Goal: Task Accomplishment & Management: Complete application form

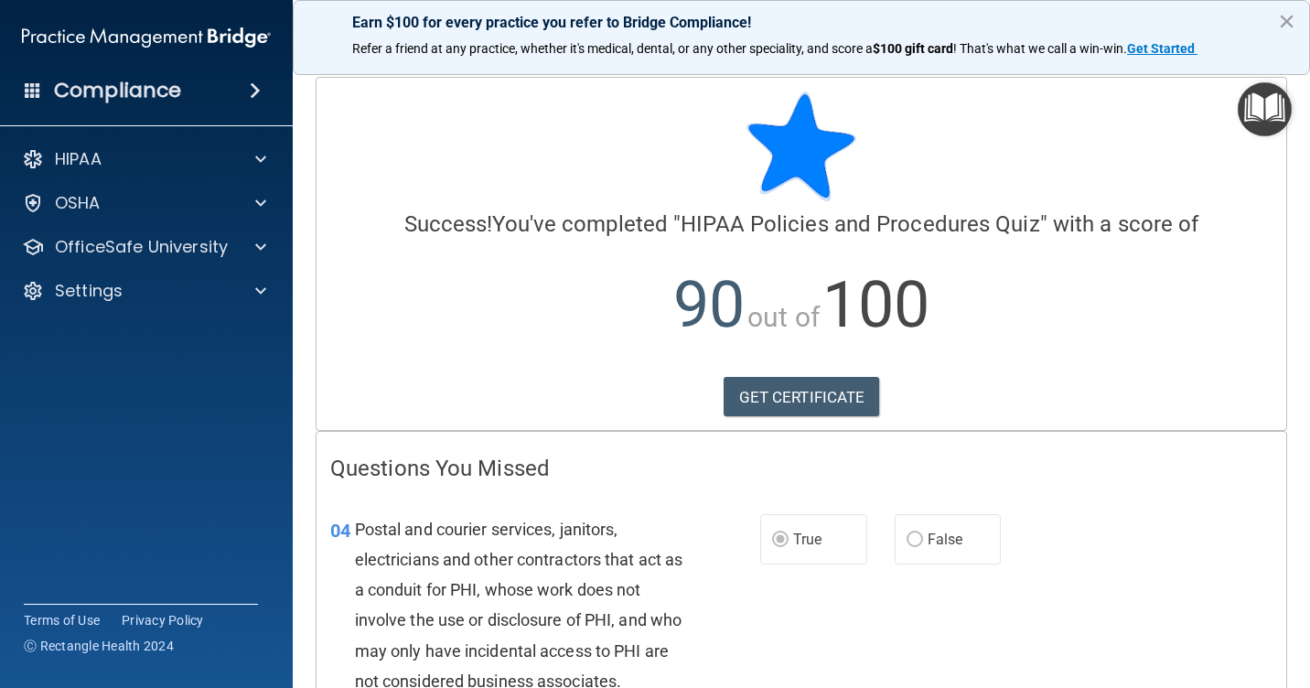
scroll to position [134, 0]
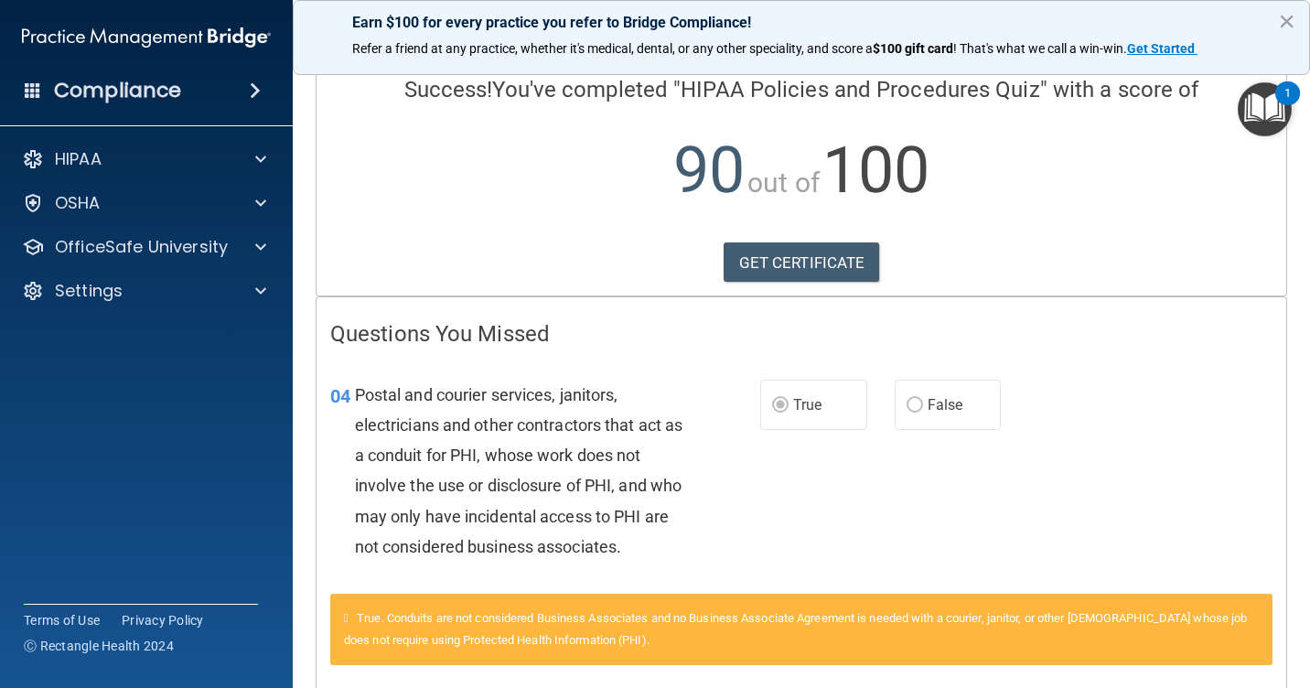
click at [252, 87] on span at bounding box center [255, 91] width 11 height 22
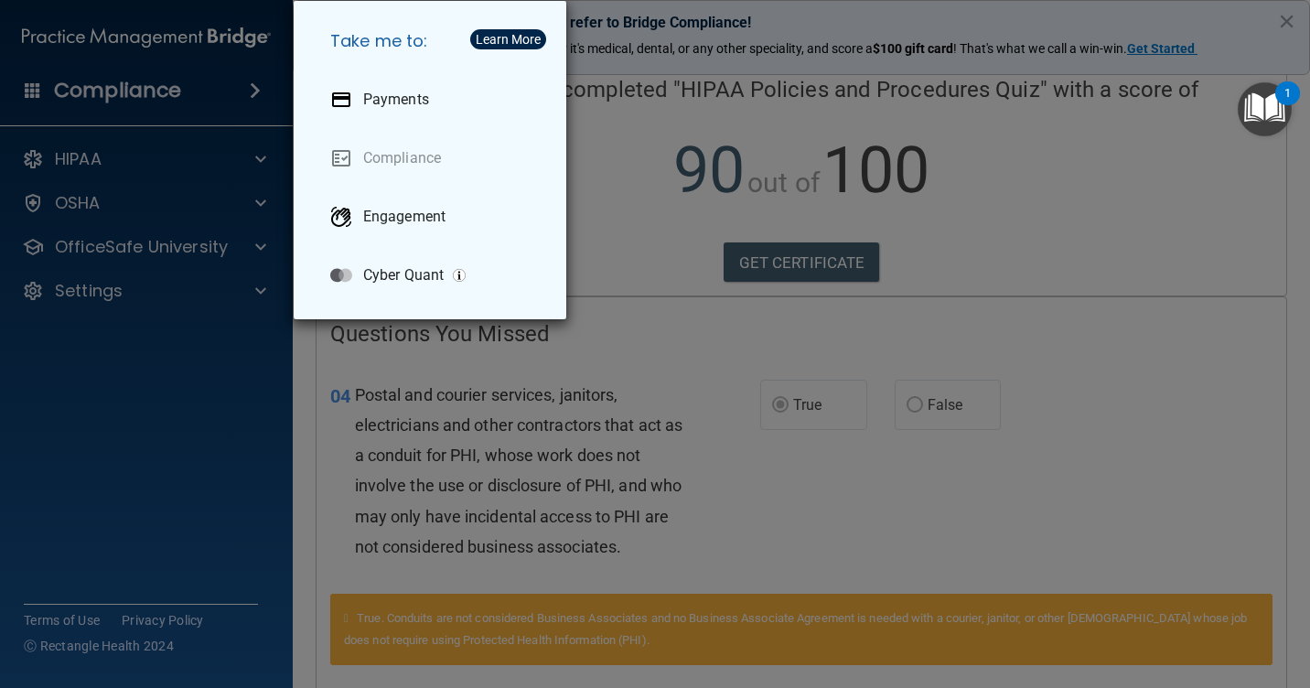
click at [140, 439] on div "Take me to: Payments Compliance Engagement Cyber Quant" at bounding box center [655, 344] width 1310 height 688
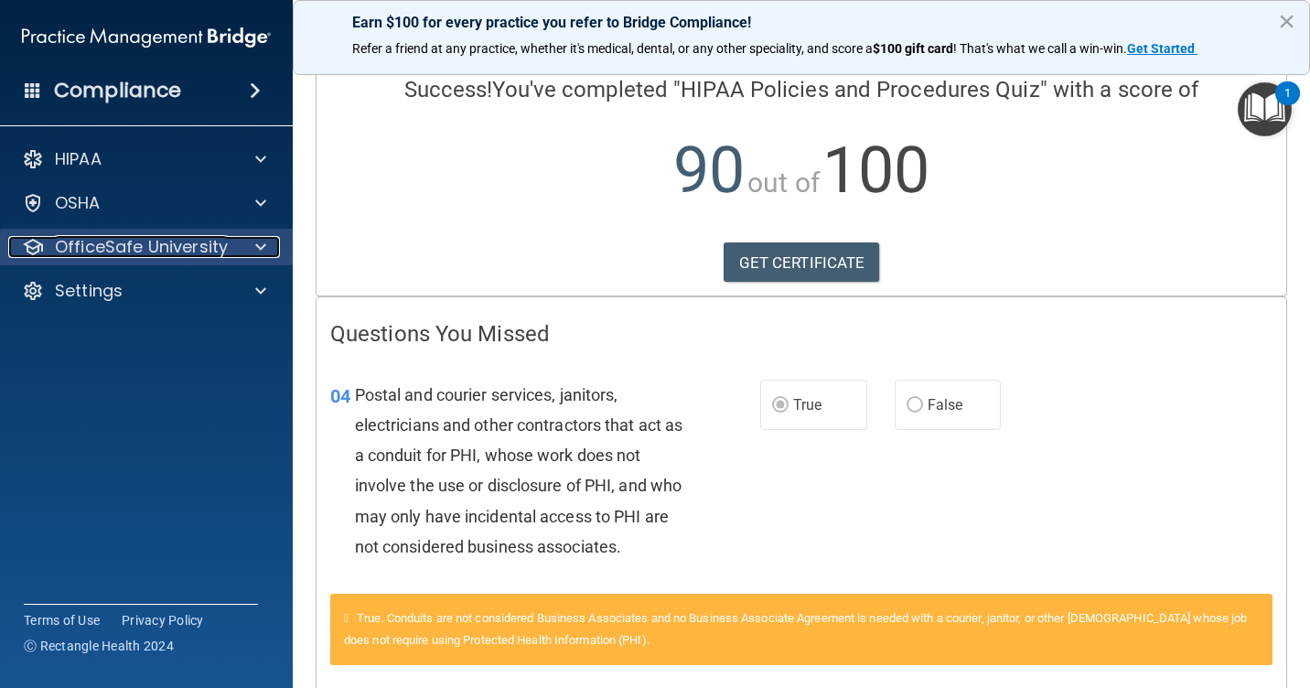
click at [255, 247] on span at bounding box center [260, 247] width 11 height 22
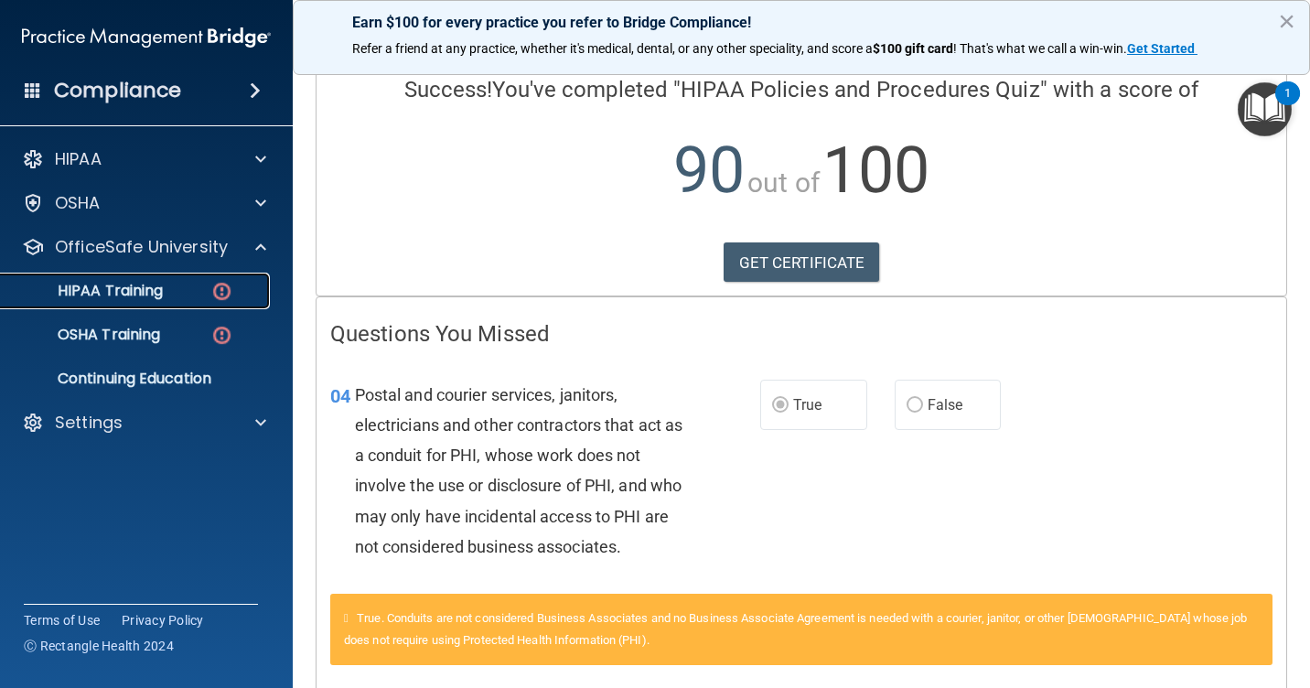
click at [186, 295] on div "HIPAA Training" at bounding box center [137, 291] width 250 height 18
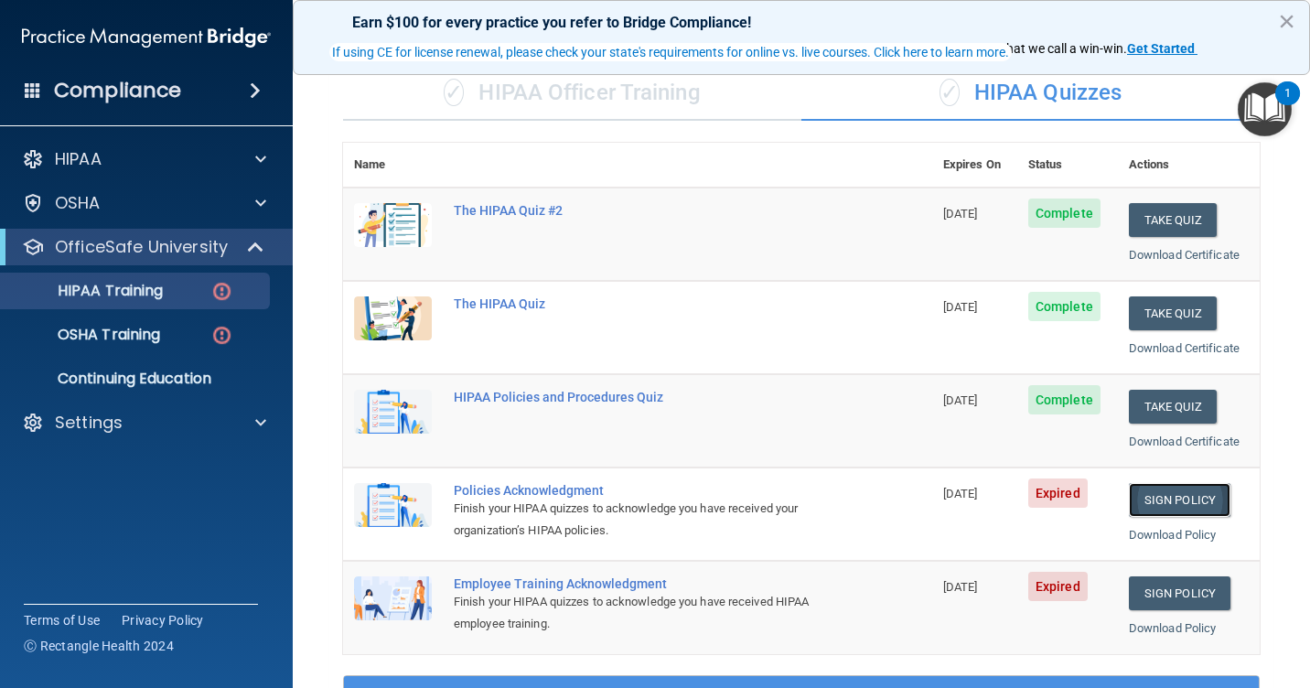
click at [1170, 498] on link "Sign Policy" at bounding box center [1180, 500] width 102 height 34
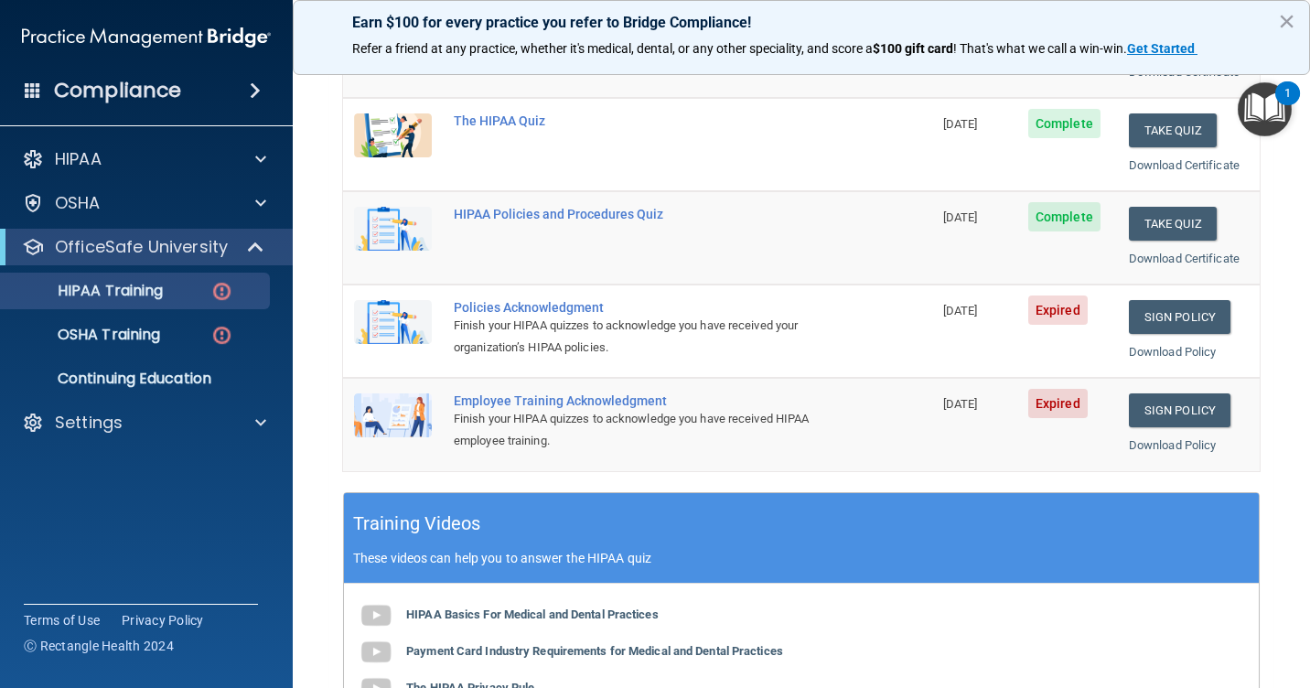
click at [615, 405] on div "Employee Training Acknowledgment" at bounding box center [647, 400] width 387 height 15
click at [1045, 407] on span "Expired" at bounding box center [1057, 403] width 59 height 29
click at [1185, 407] on link "Sign Policy" at bounding box center [1180, 410] width 102 height 34
click at [147, 342] on p "OSHA Training" at bounding box center [86, 335] width 148 height 18
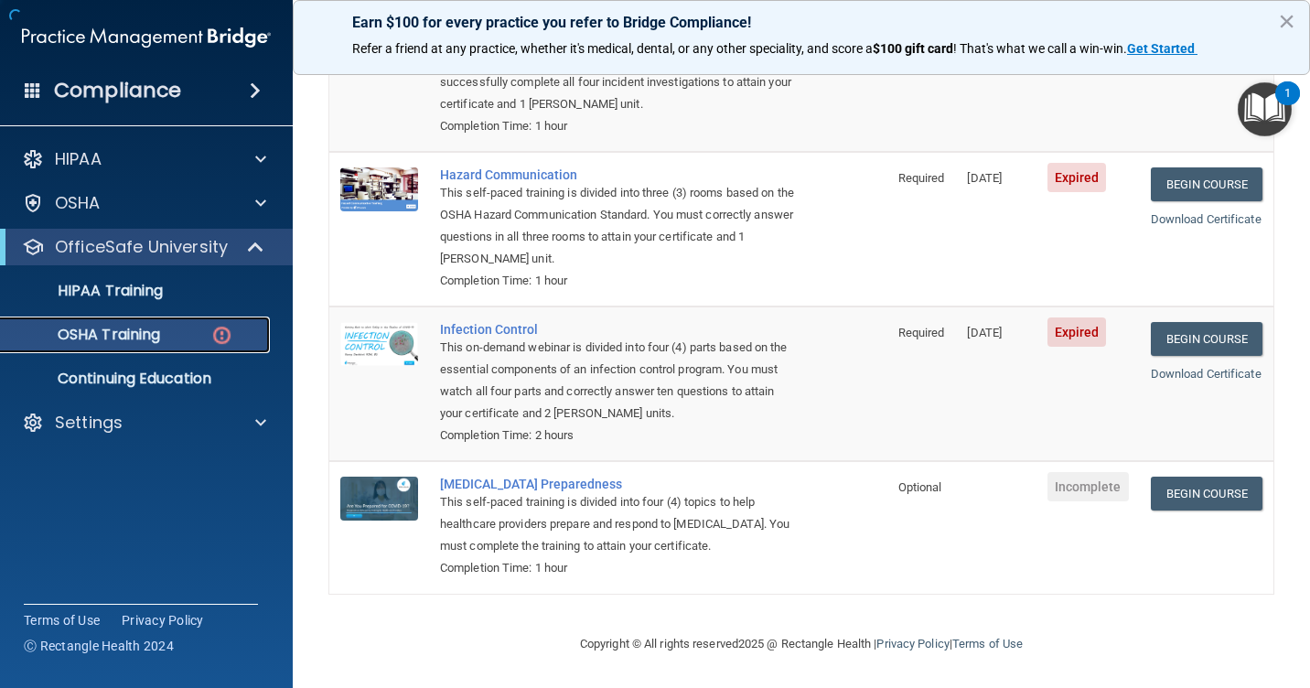
scroll to position [263, 0]
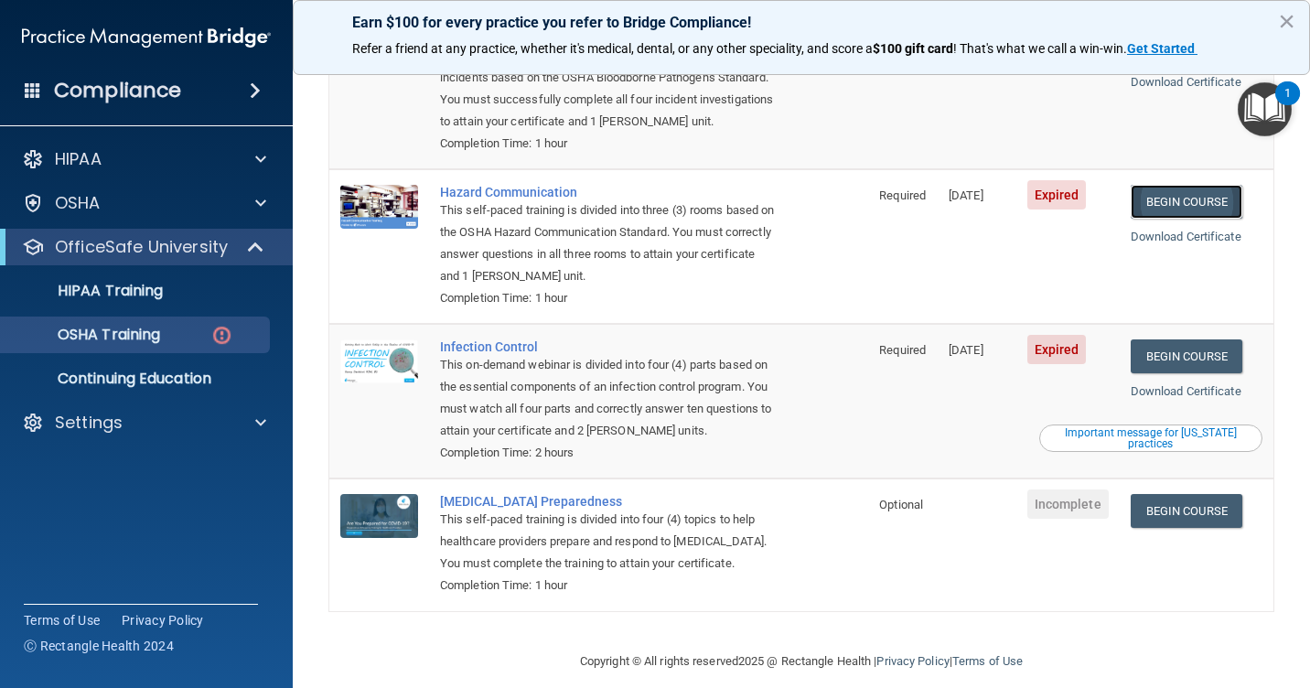
click at [1176, 185] on link "Begin Course" at bounding box center [1186, 202] width 112 height 34
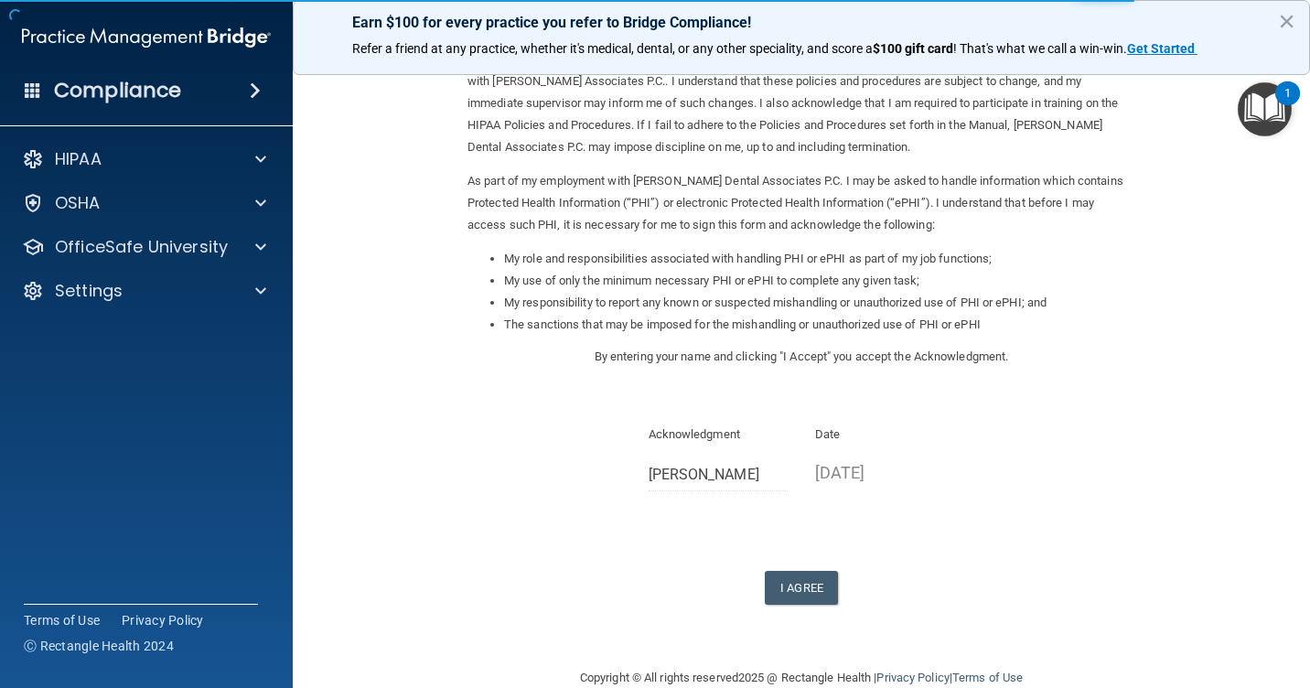
scroll to position [150, 0]
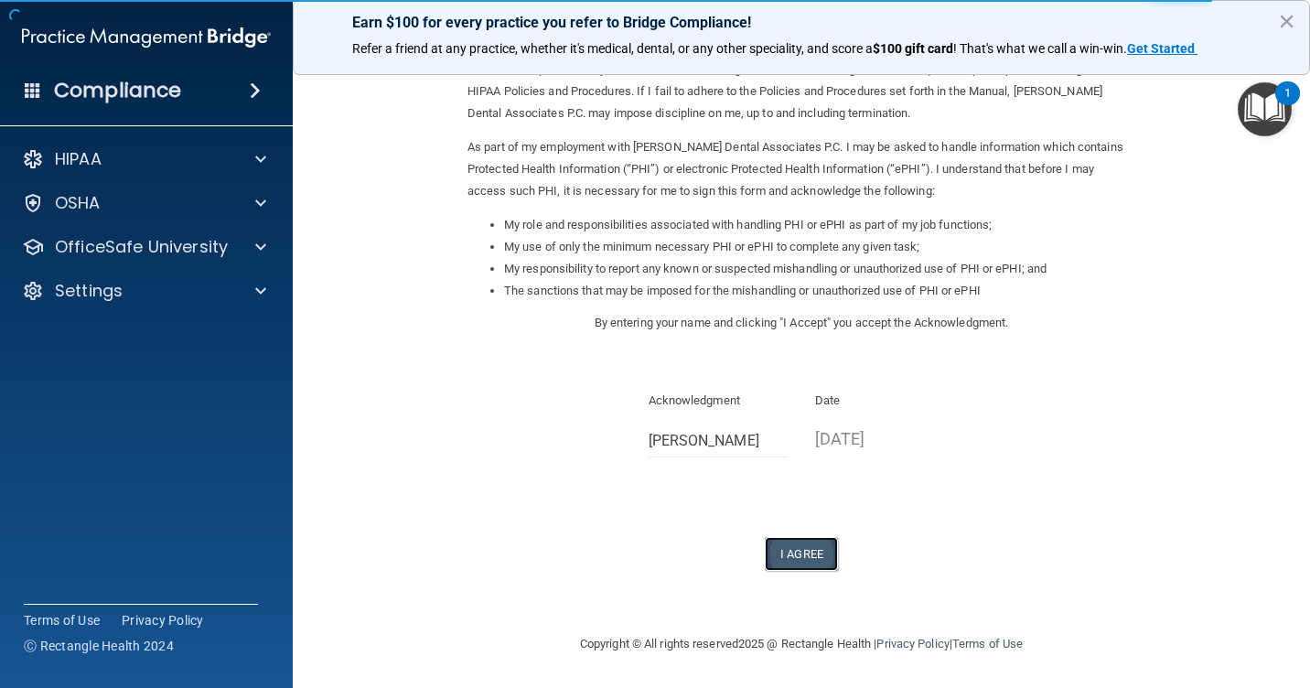
click at [797, 552] on button "I Agree" at bounding box center [801, 554] width 73 height 34
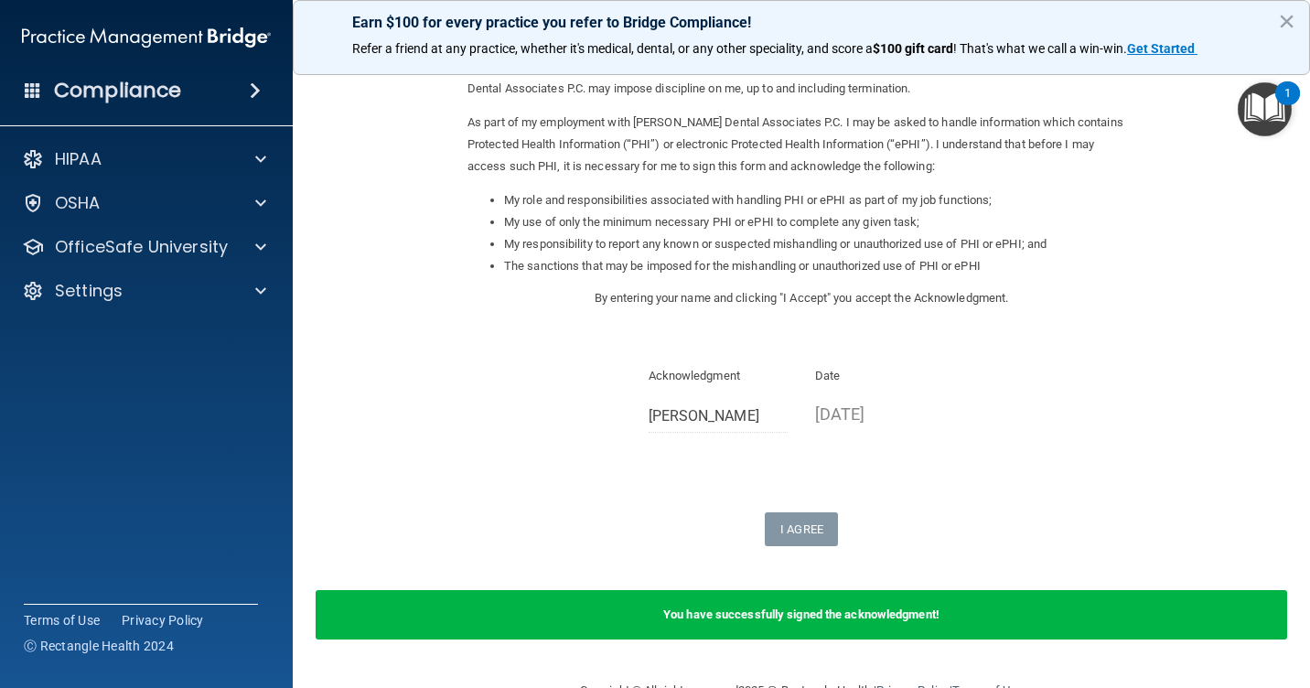
scroll to position [221, 0]
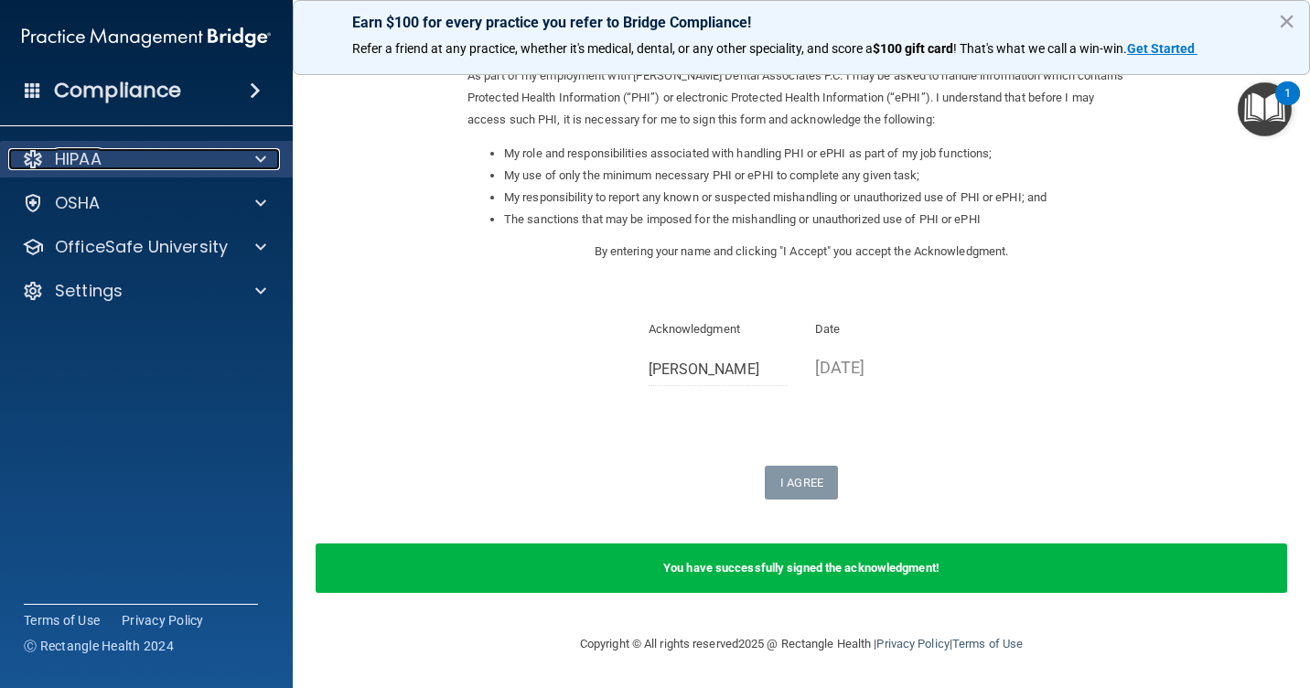
click at [261, 154] on span at bounding box center [260, 159] width 11 height 22
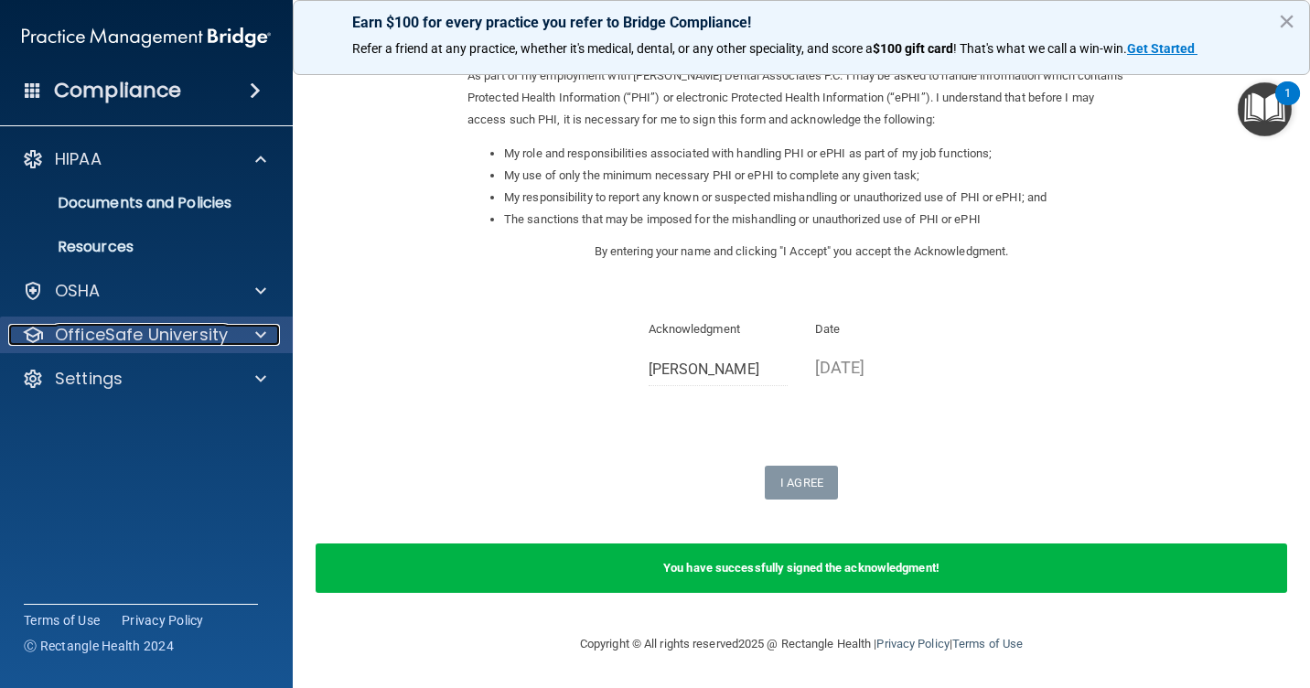
click at [262, 329] on span at bounding box center [260, 335] width 11 height 22
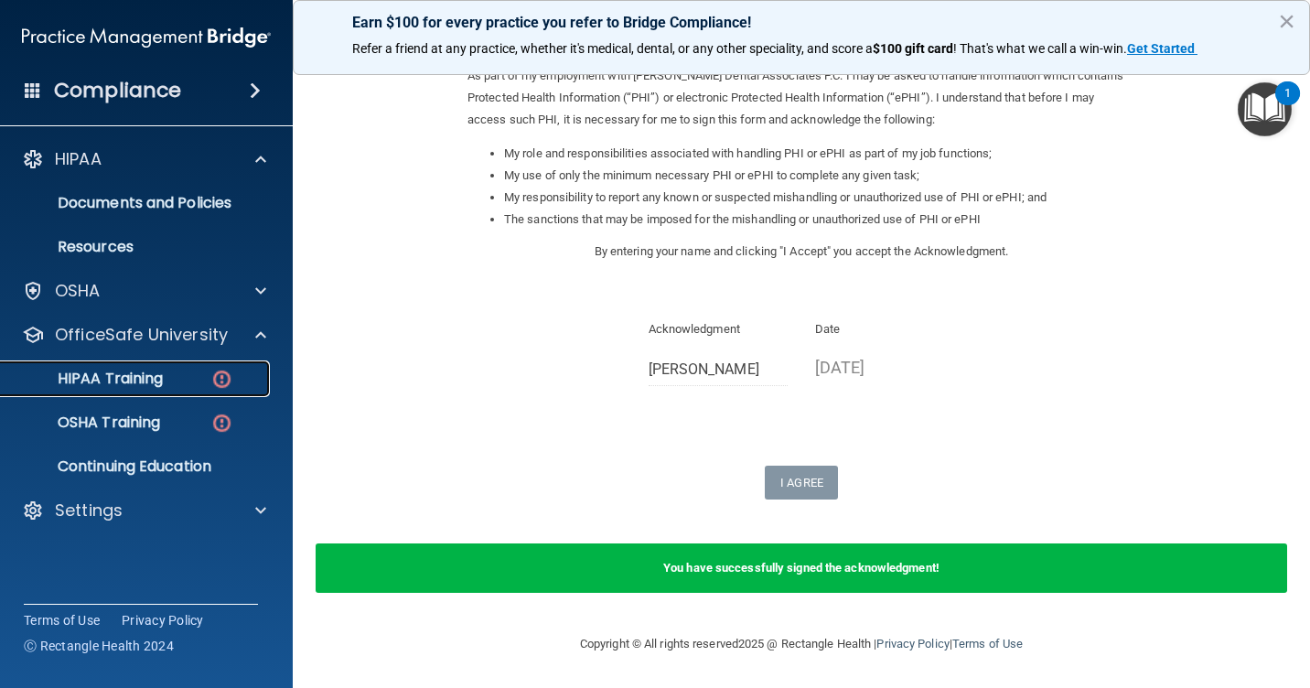
click at [187, 375] on div "HIPAA Training" at bounding box center [137, 379] width 250 height 18
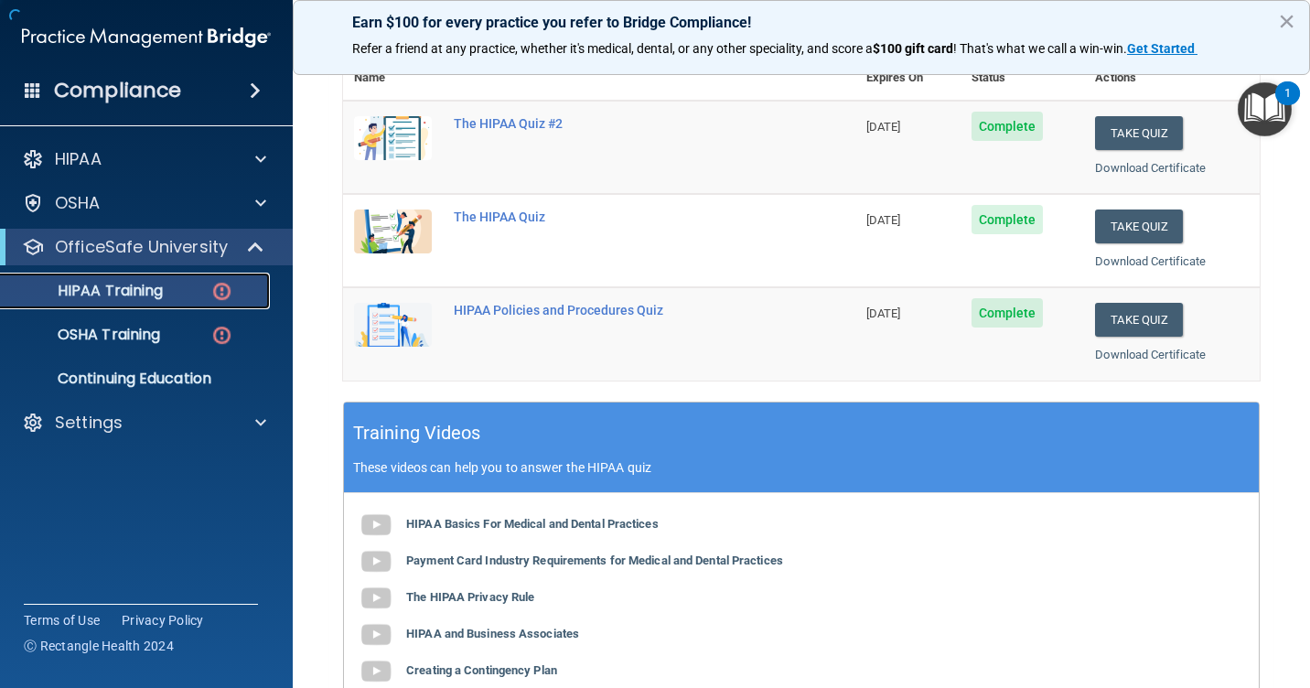
scroll to position [690, 0]
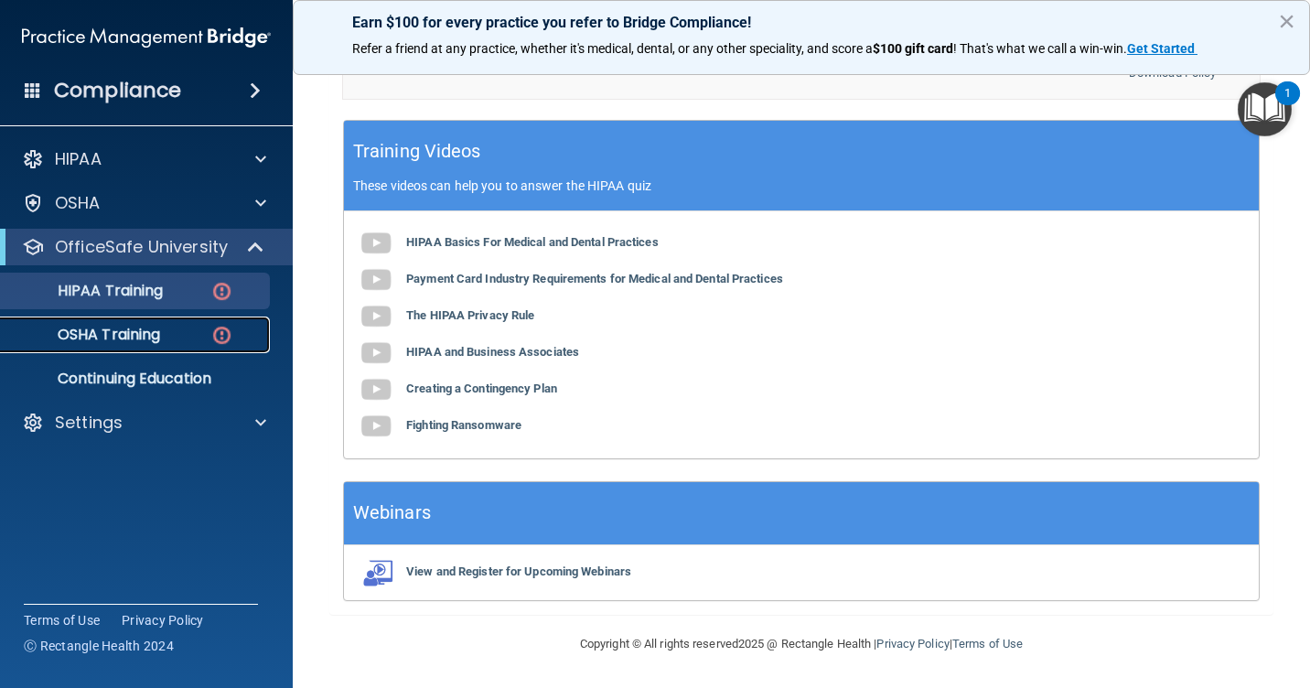
click at [160, 334] on p "OSHA Training" at bounding box center [86, 335] width 148 height 18
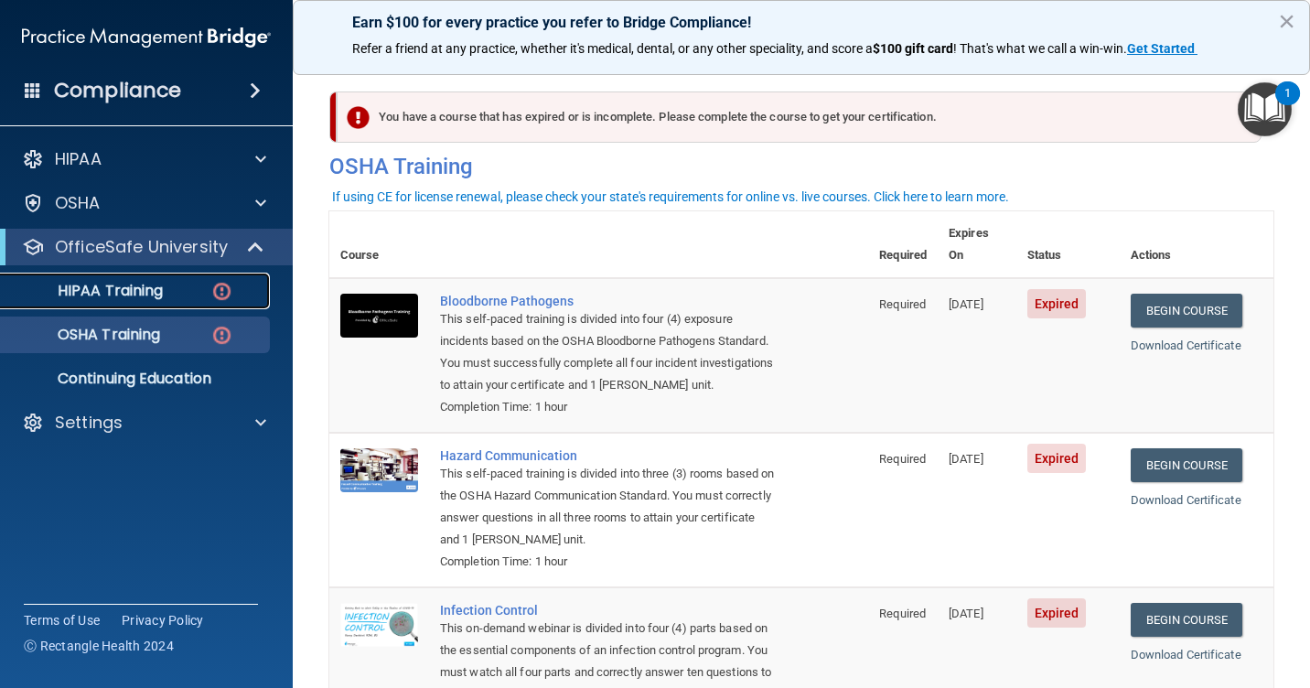
click at [131, 293] on p "HIPAA Training" at bounding box center [87, 291] width 151 height 18
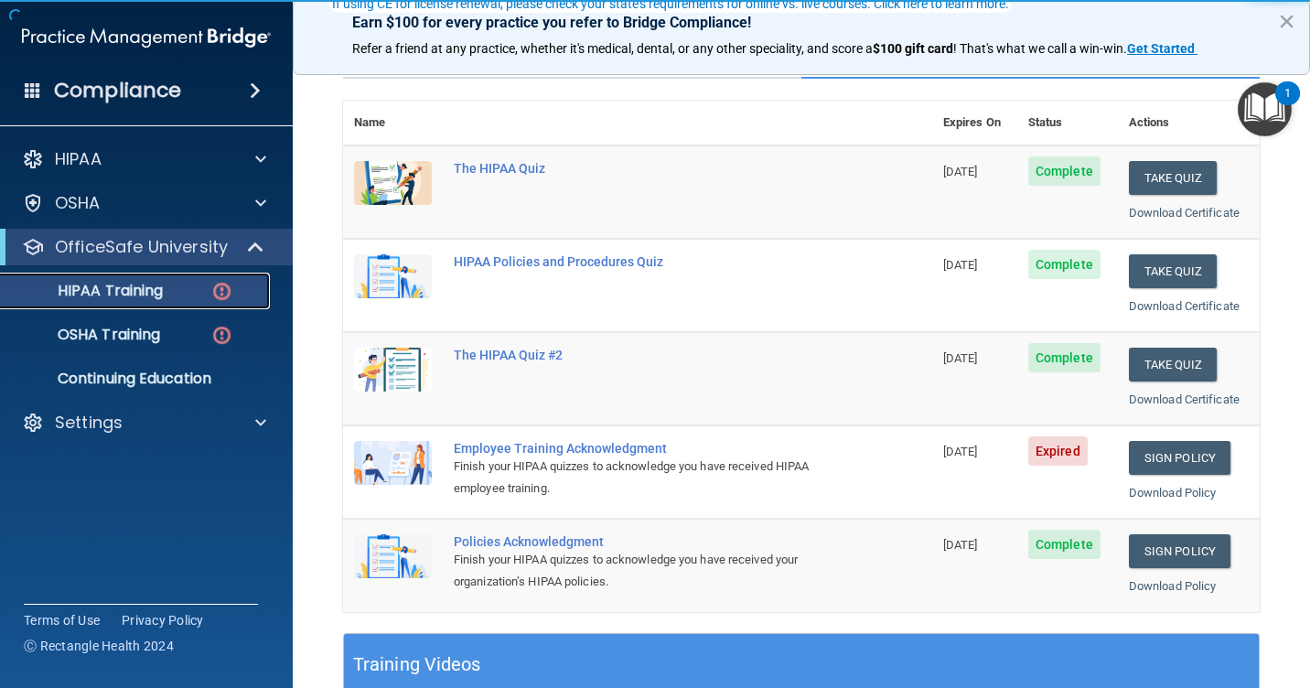
scroll to position [183, 0]
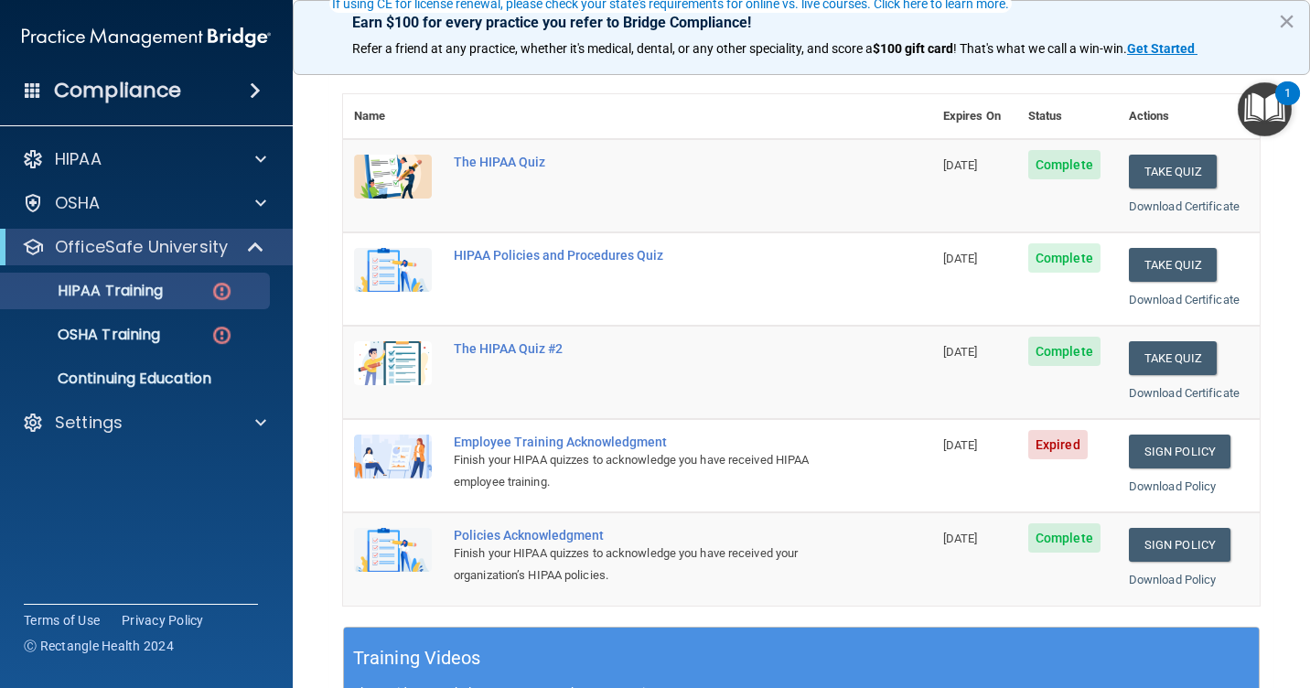
click at [642, 468] on div "Finish your HIPAA quizzes to acknowledge you have received HIPAA employee train…" at bounding box center [647, 471] width 387 height 44
click at [1035, 446] on span "Expired" at bounding box center [1057, 444] width 59 height 29
click at [396, 456] on img at bounding box center [393, 456] width 78 height 44
click at [598, 443] on div "Employee Training Acknowledgment" at bounding box center [647, 441] width 387 height 15
click at [1168, 466] on link "Sign Policy" at bounding box center [1180, 451] width 102 height 34
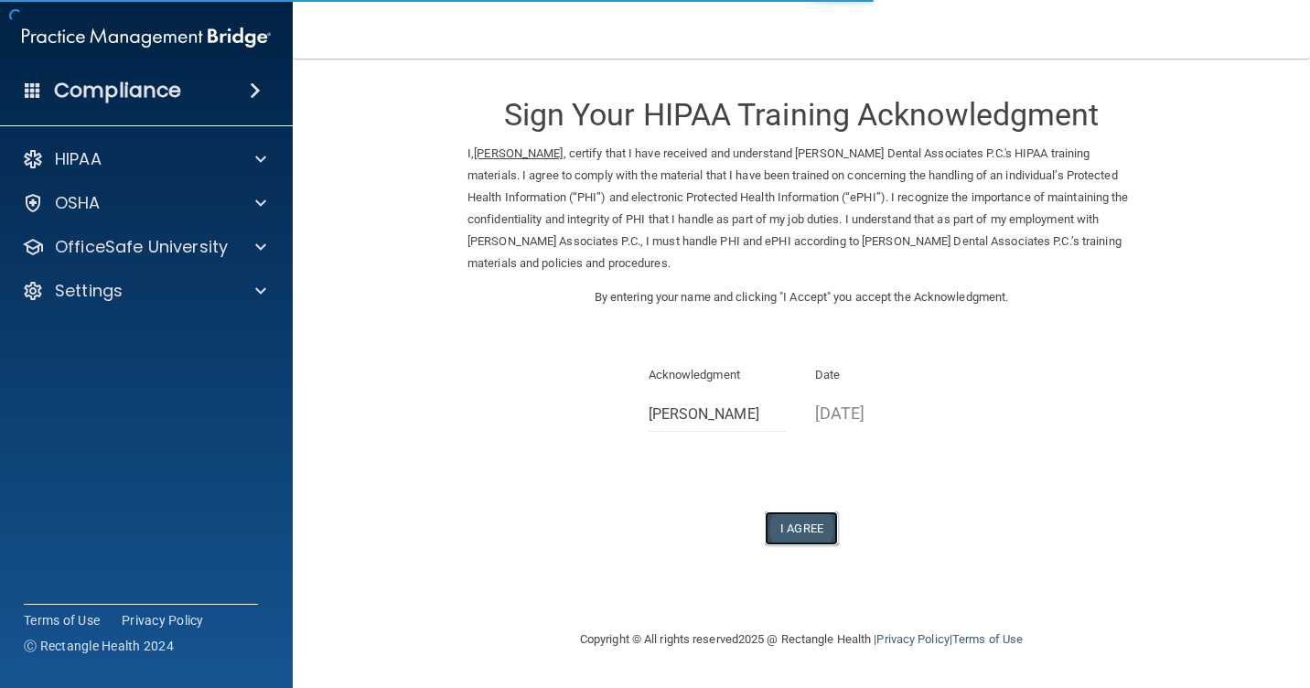
click at [813, 529] on button "I Agree" at bounding box center [801, 528] width 73 height 34
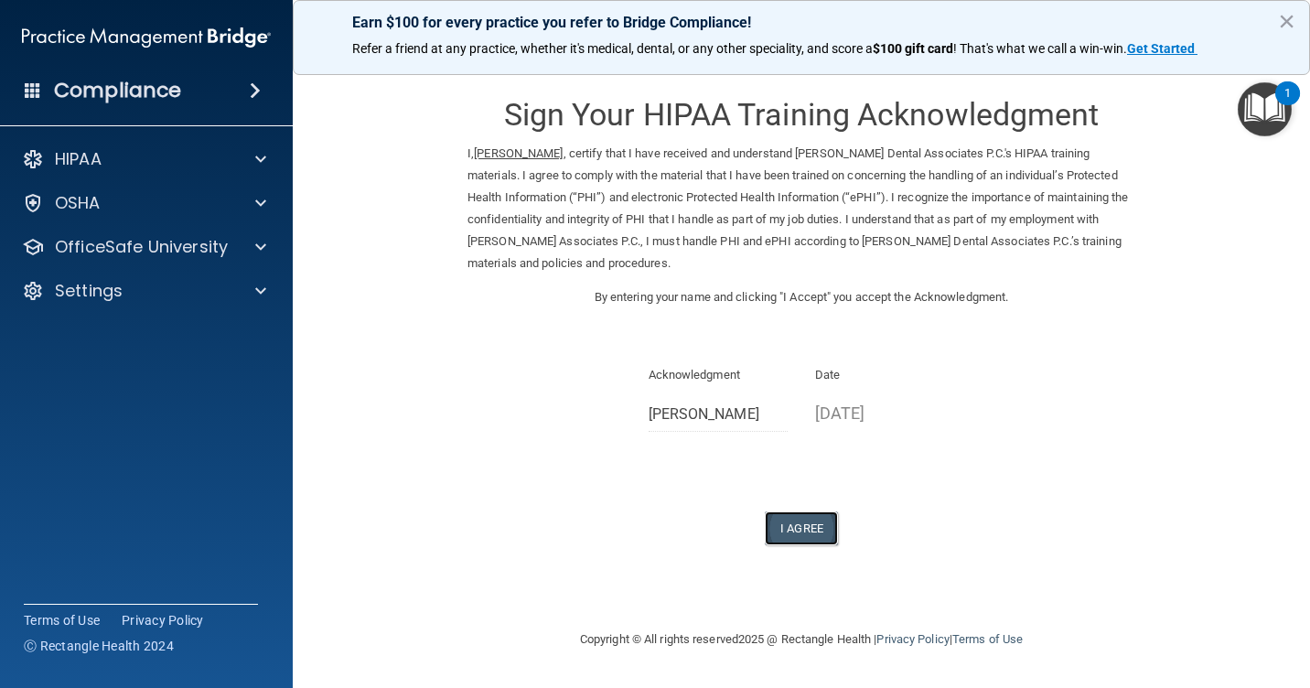
click at [799, 530] on button "I Agree" at bounding box center [801, 528] width 73 height 34
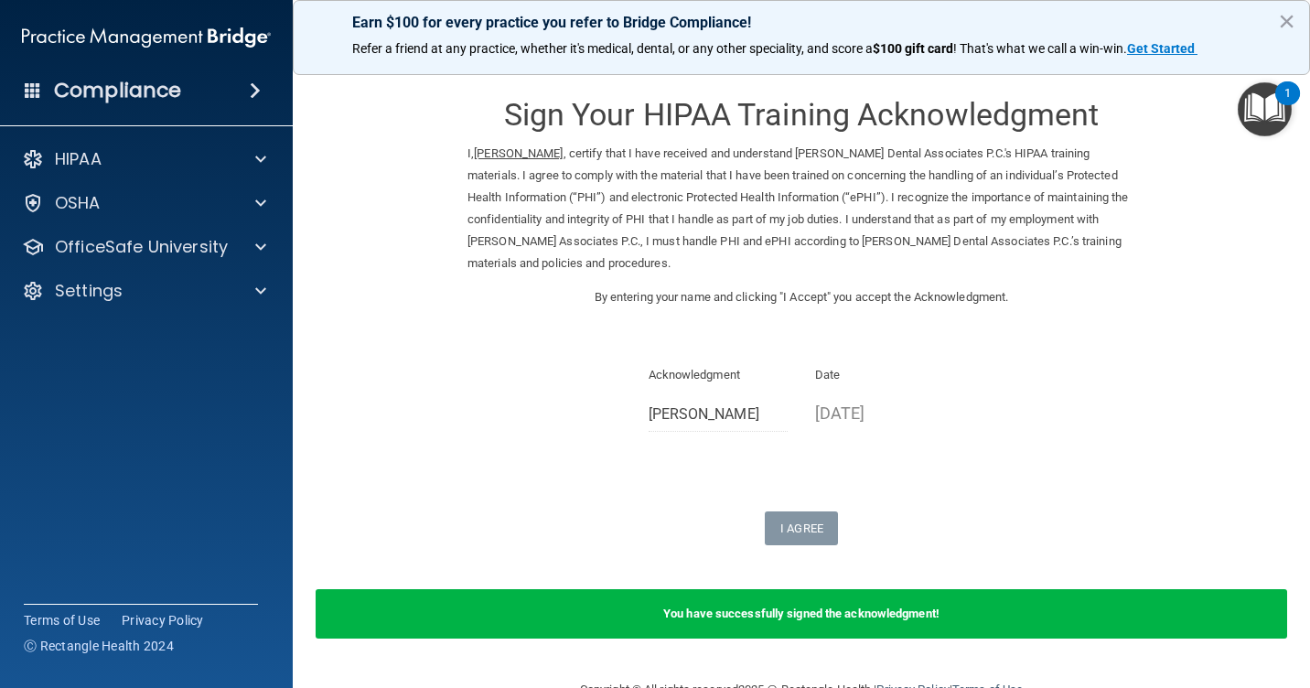
click at [261, 91] on span at bounding box center [255, 91] width 11 height 22
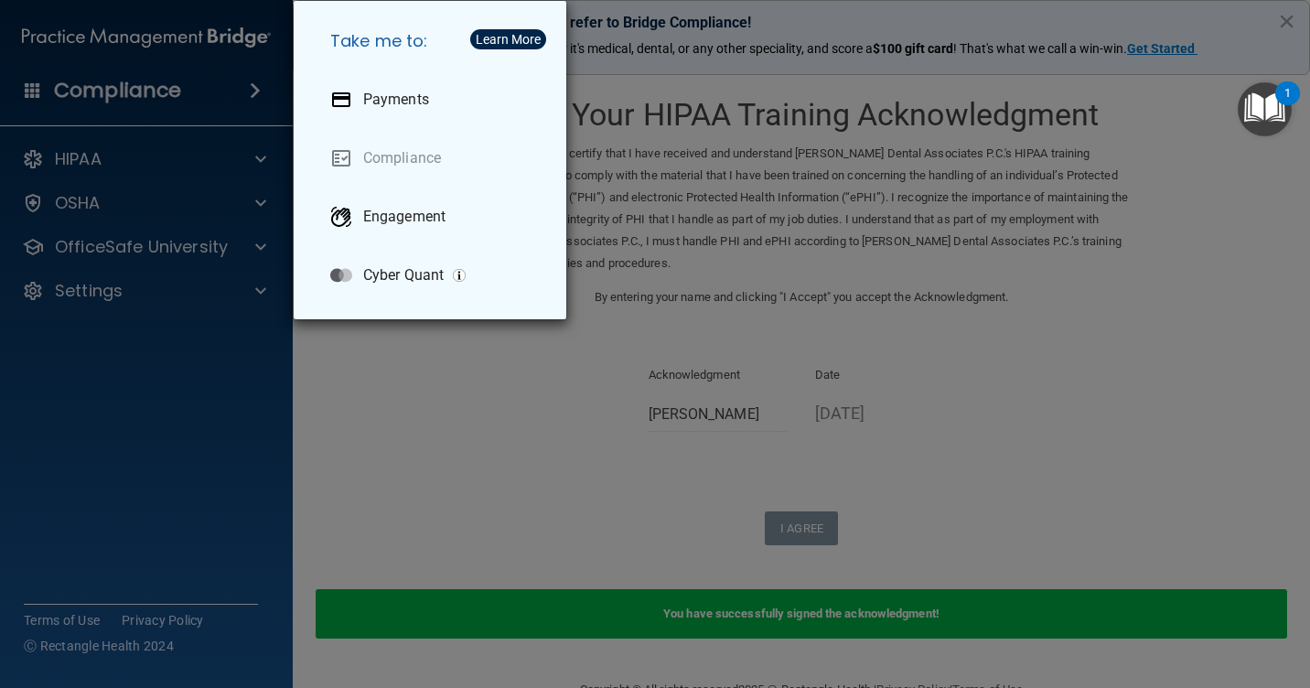
click at [294, 345] on div "Take me to: Payments Compliance Engagement Cyber Quant" at bounding box center [655, 344] width 1310 height 688
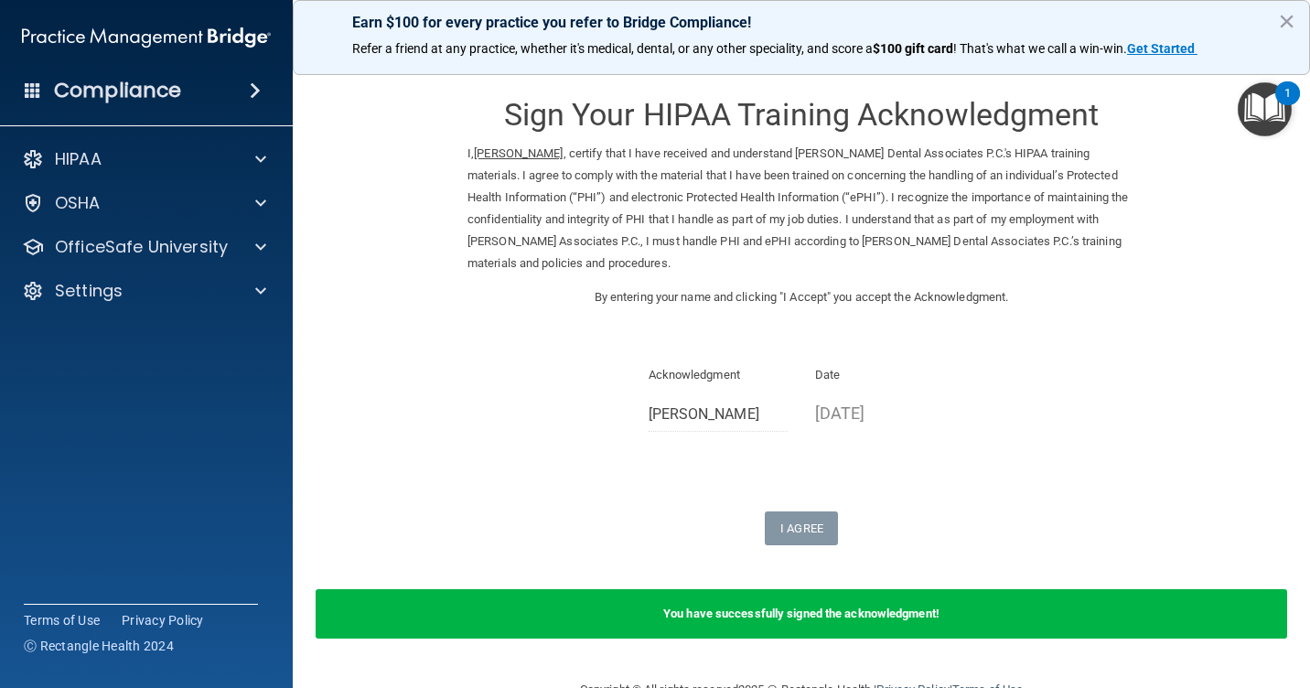
click at [232, 348] on accordion "HIPAA Documents and Policies Report an Incident Business Associates Emergency P…" at bounding box center [147, 292] width 294 height 317
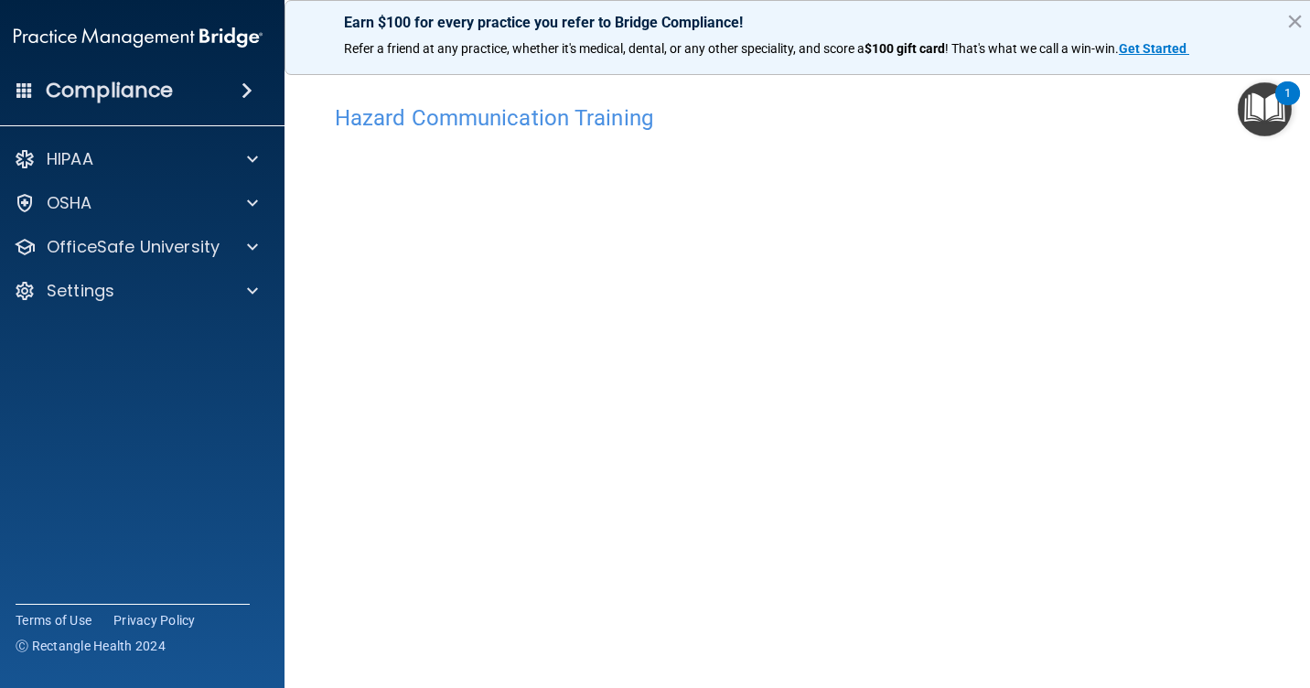
click at [1284, 93] on div "1" at bounding box center [1287, 105] width 6 height 24
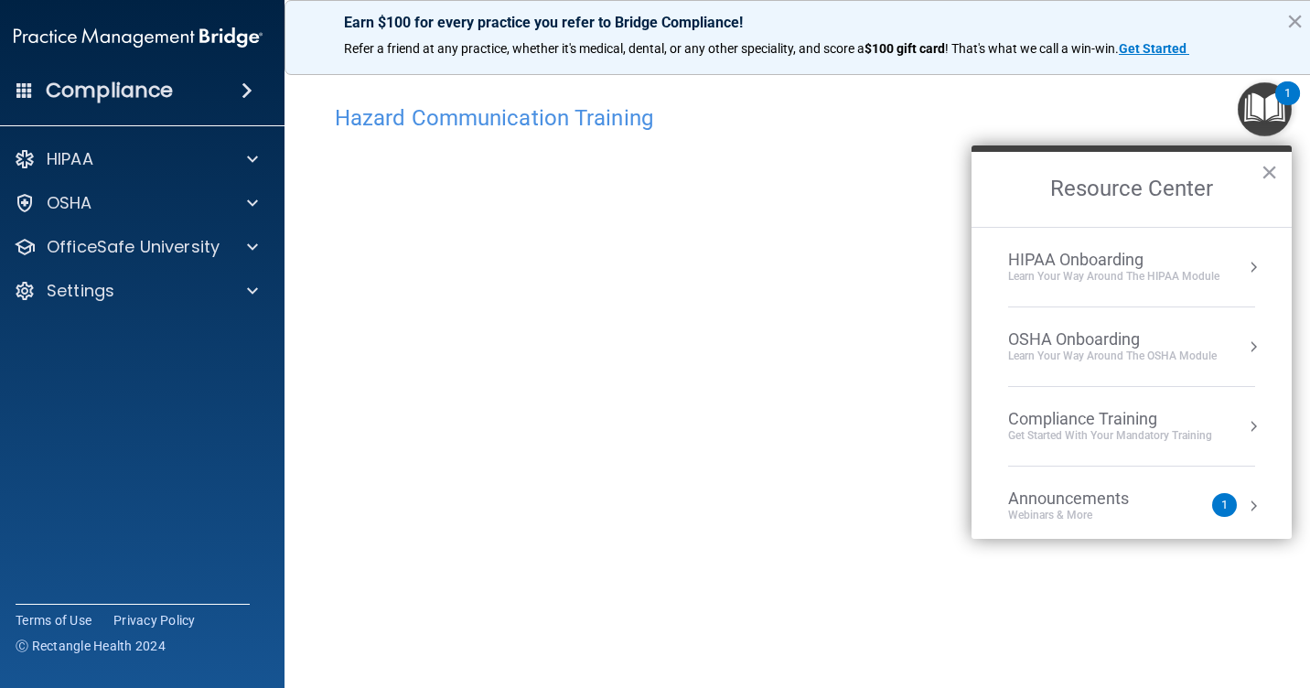
click at [1191, 119] on h4 "Hazard Communication Training" at bounding box center [801, 118] width 933 height 24
click at [1270, 169] on button "×" at bounding box center [1268, 171] width 17 height 29
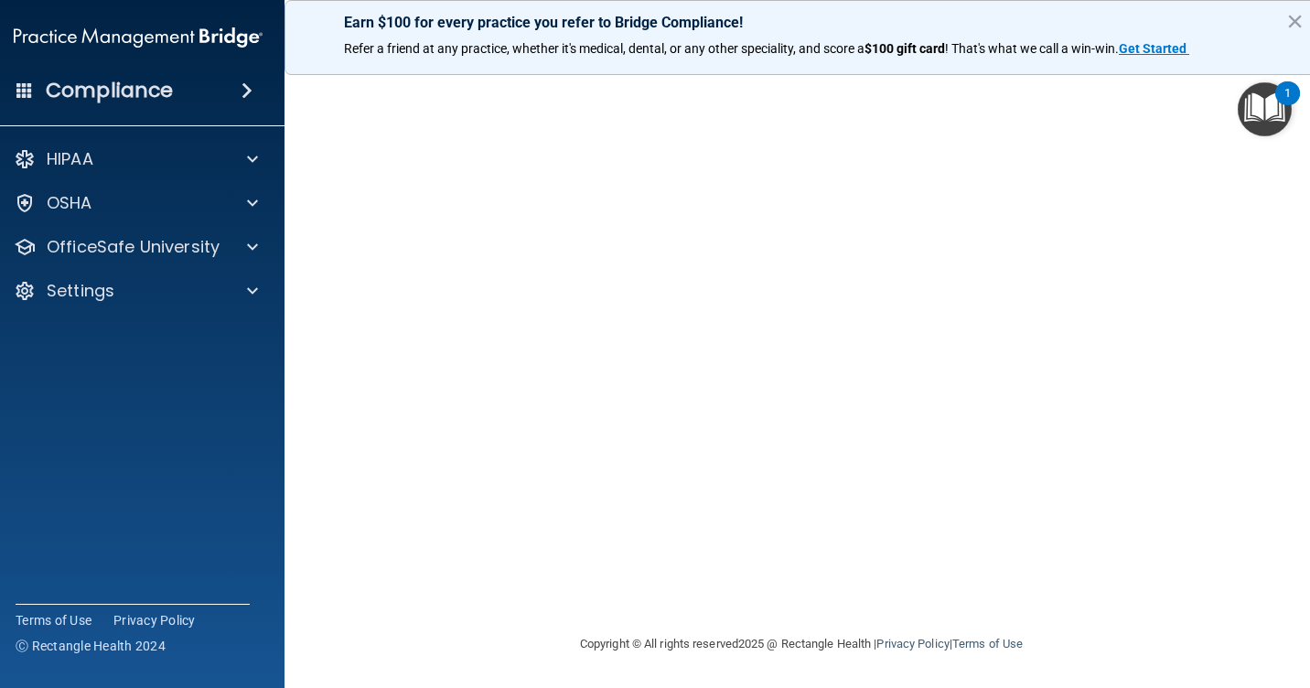
scroll to position [45, 0]
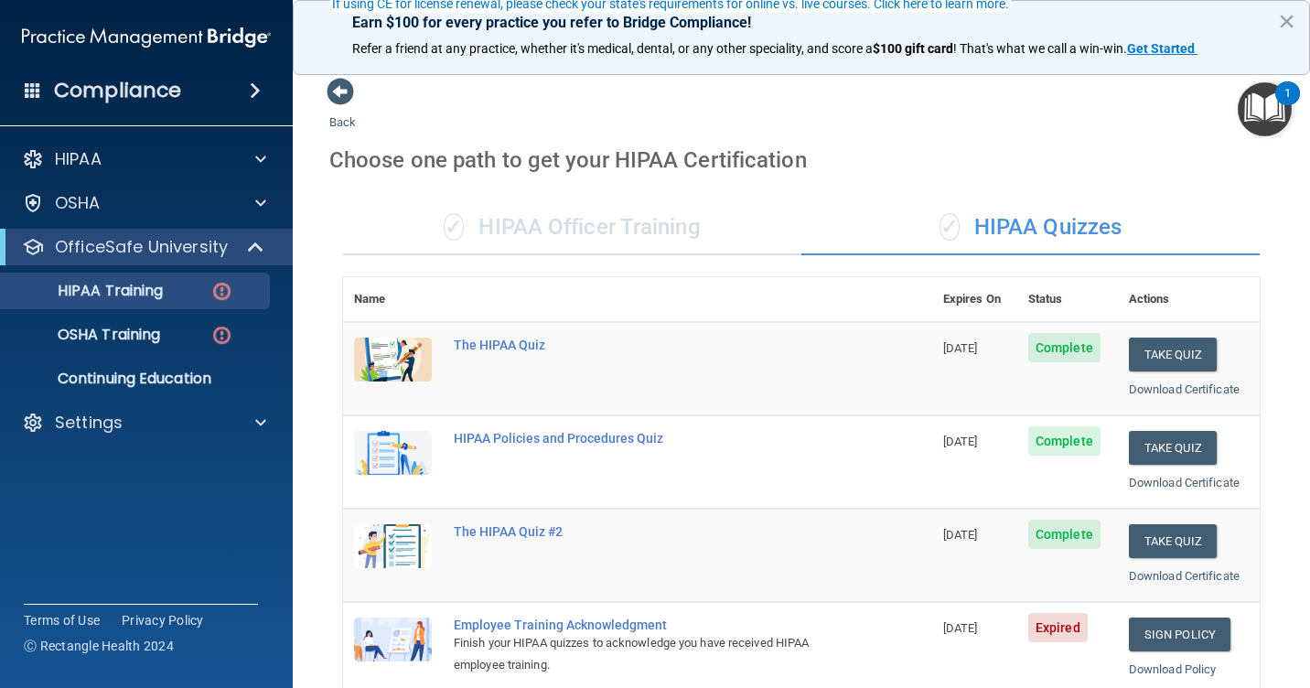
scroll to position [183, 0]
